Goal: Check status: Check status

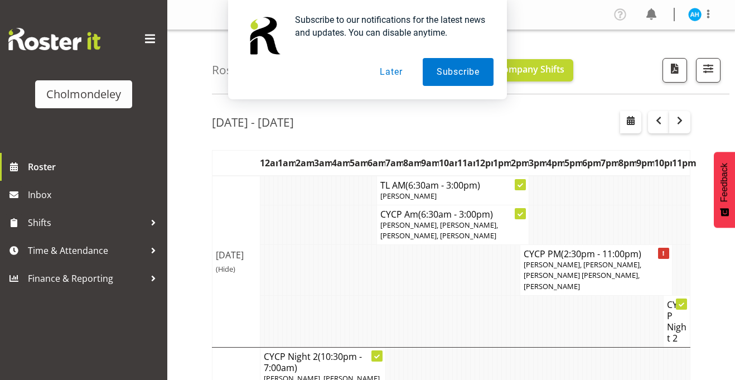
click at [386, 69] on button "Later" at bounding box center [391, 72] width 50 height 28
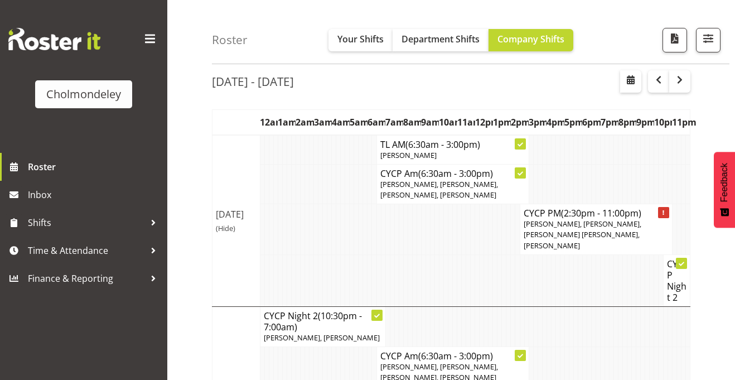
scroll to position [65, 0]
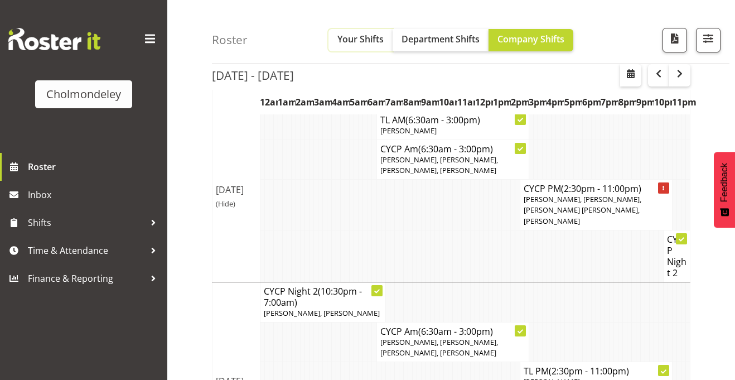
click at [362, 42] on span "Your Shifts" at bounding box center [360, 39] width 46 height 12
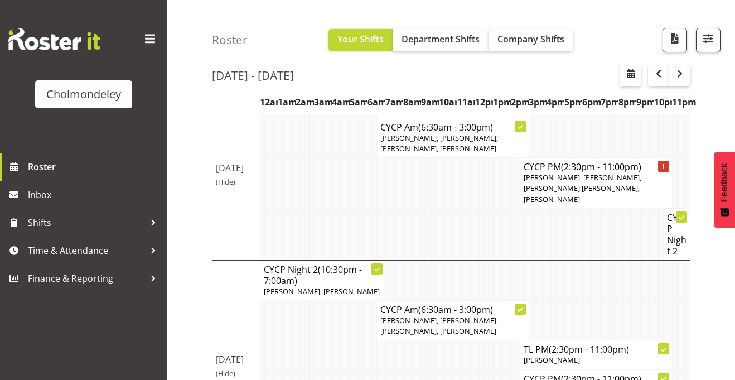
scroll to position [85, 0]
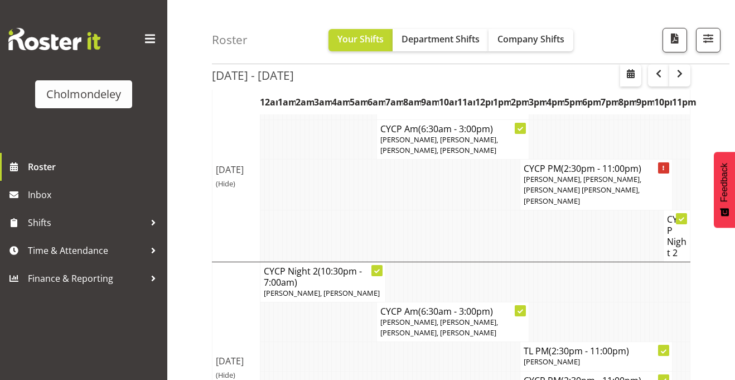
drag, startPoint x: 542, startPoint y: 205, endPoint x: 464, endPoint y: 204, distance: 78.1
click at [464, 210] on tr "CYCP Night 2" at bounding box center [451, 236] width 478 height 52
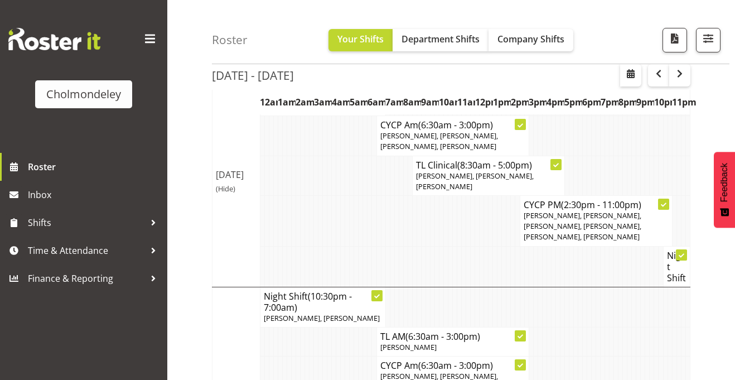
scroll to position [574, 0]
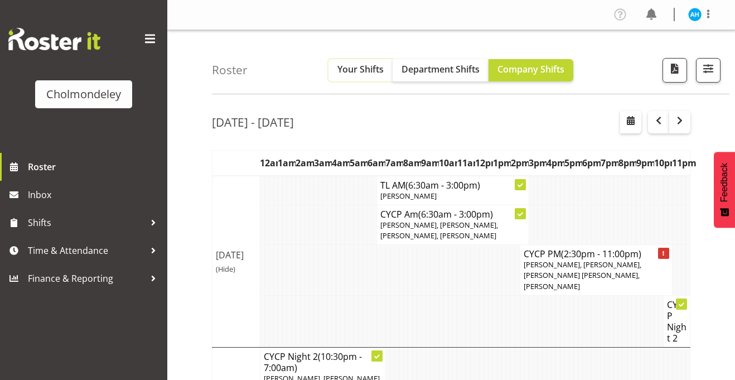
click at [352, 68] on span "Your Shifts" at bounding box center [360, 69] width 46 height 12
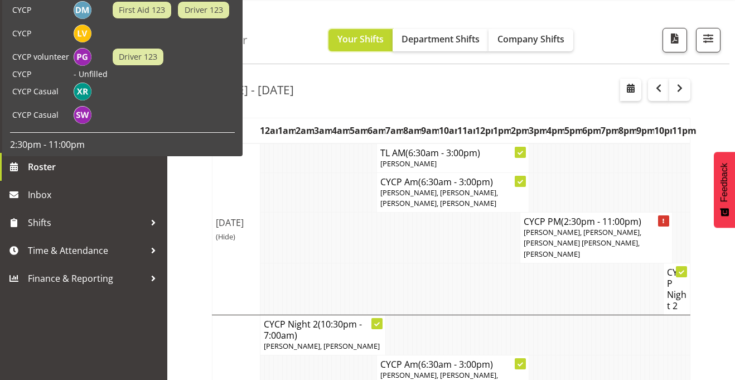
scroll to position [34, 0]
